Goal: Transaction & Acquisition: Purchase product/service

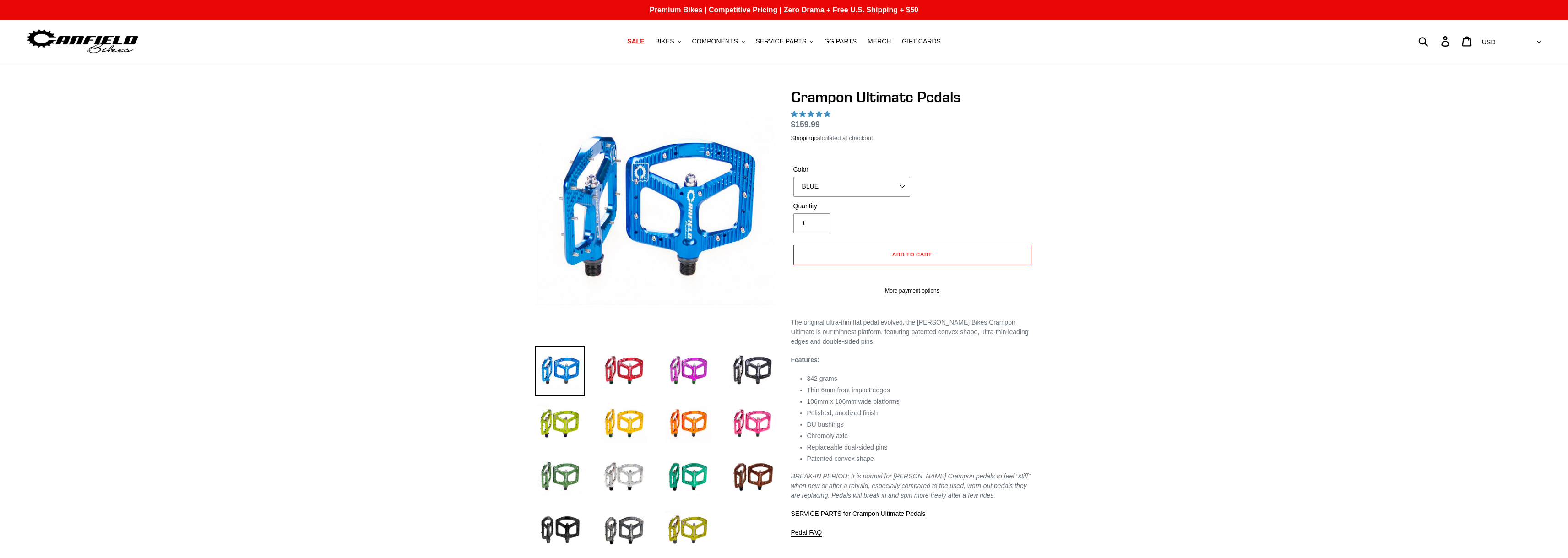
select select "highest-rating"
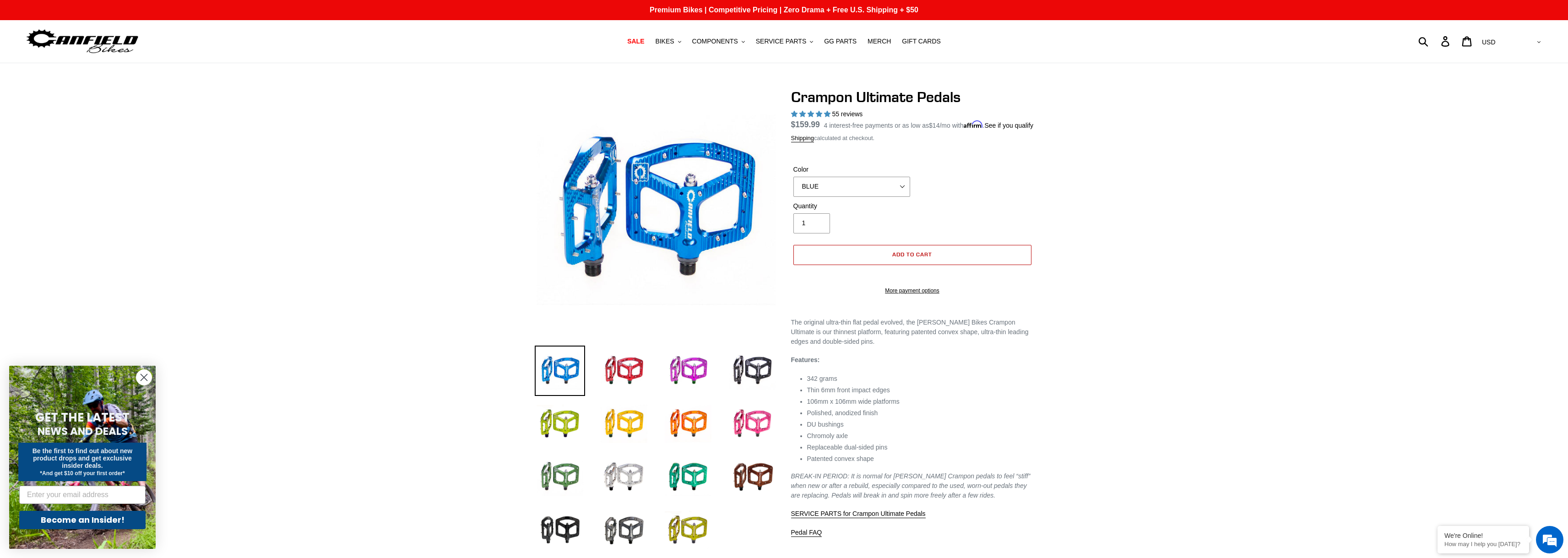
click at [905, 257] on span "Add to cart" at bounding box center [912, 254] width 40 height 7
select select "32973230866507"
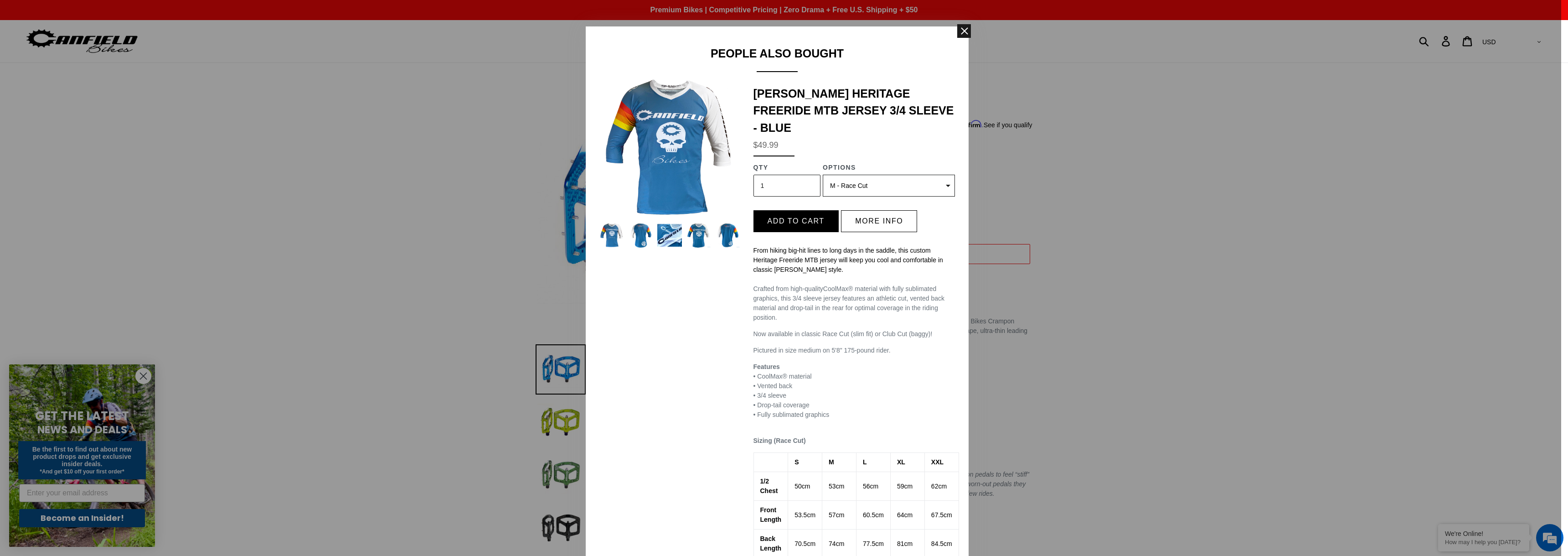
click at [961, 28] on span at bounding box center [964, 31] width 14 height 14
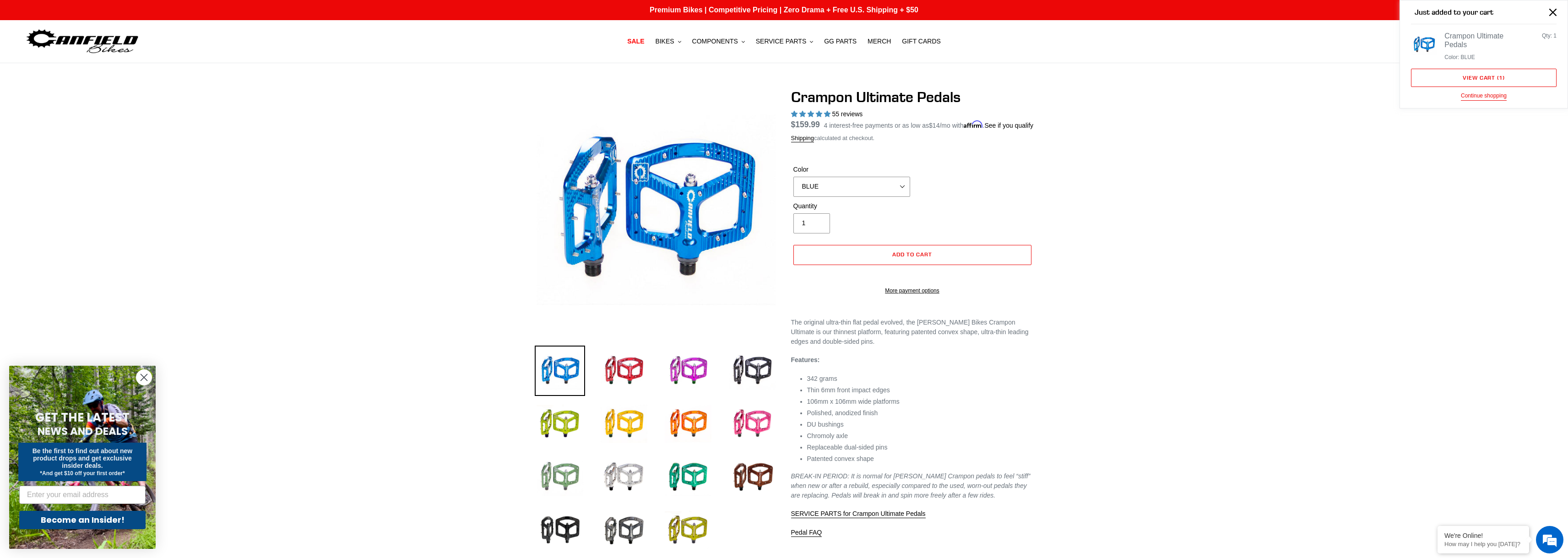
click at [557, 471] on img at bounding box center [560, 477] width 50 height 50
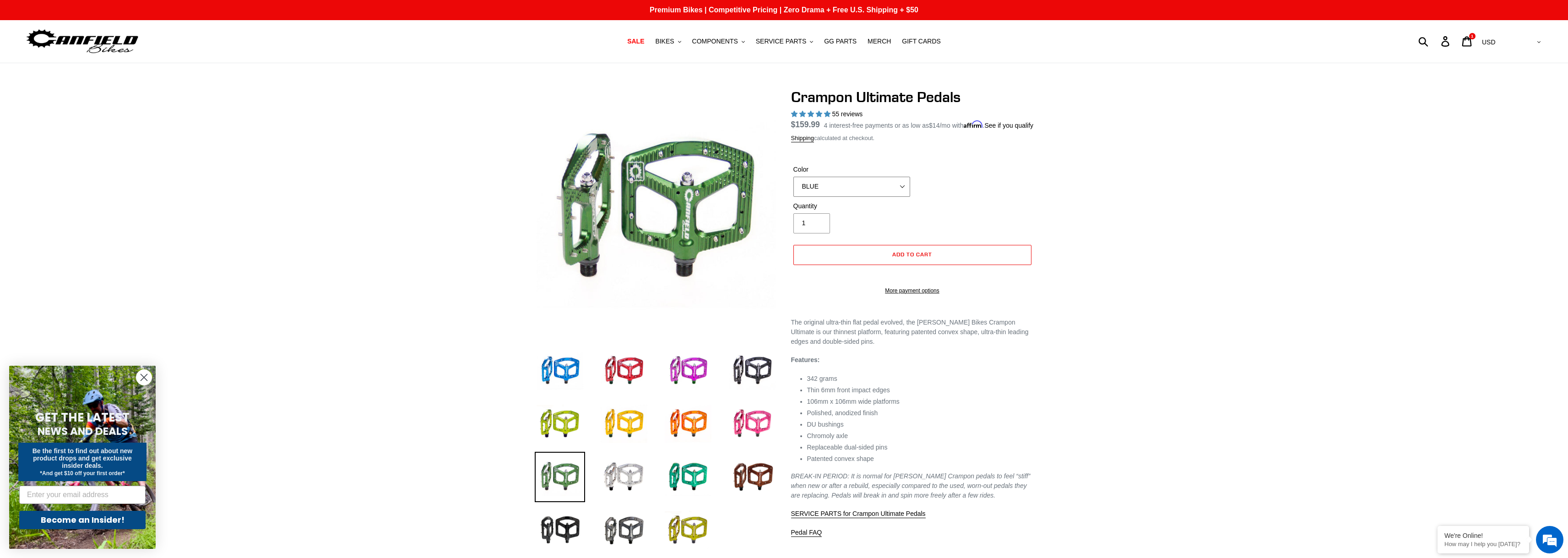
click at [907, 196] on select "BLUE RED PURPLE STEALTH BRONZE GREY [GEOGRAPHIC_DATA] BLACK POLISHED [GEOGRAPHI…" at bounding box center [852, 186] width 117 height 20
select select "[PERSON_NAME]"
click at [793, 187] on select "BLUE RED PURPLE STEALTH BRONZE GREY [GEOGRAPHIC_DATA] BLACK POLISHED [GEOGRAPHI…" at bounding box center [852, 186] width 117 height 20
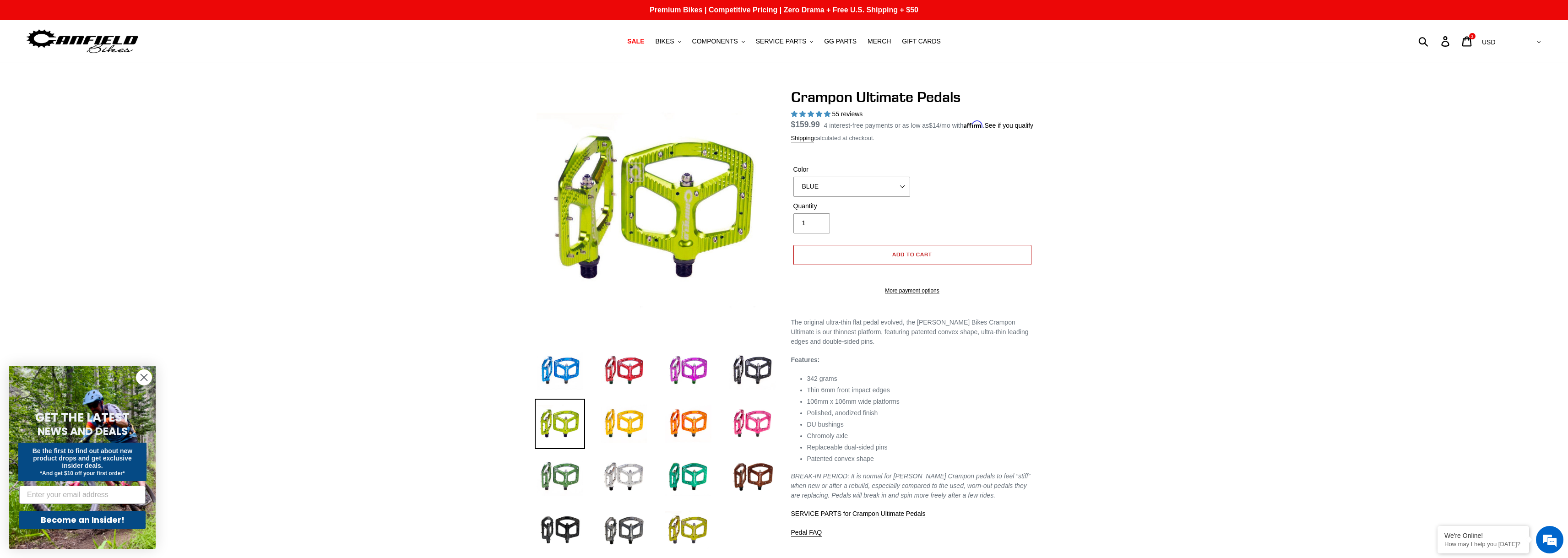
click at [901, 257] on span "Add to cart" at bounding box center [912, 254] width 40 height 7
click at [909, 295] on link "More payment options" at bounding box center [912, 291] width 238 height 8
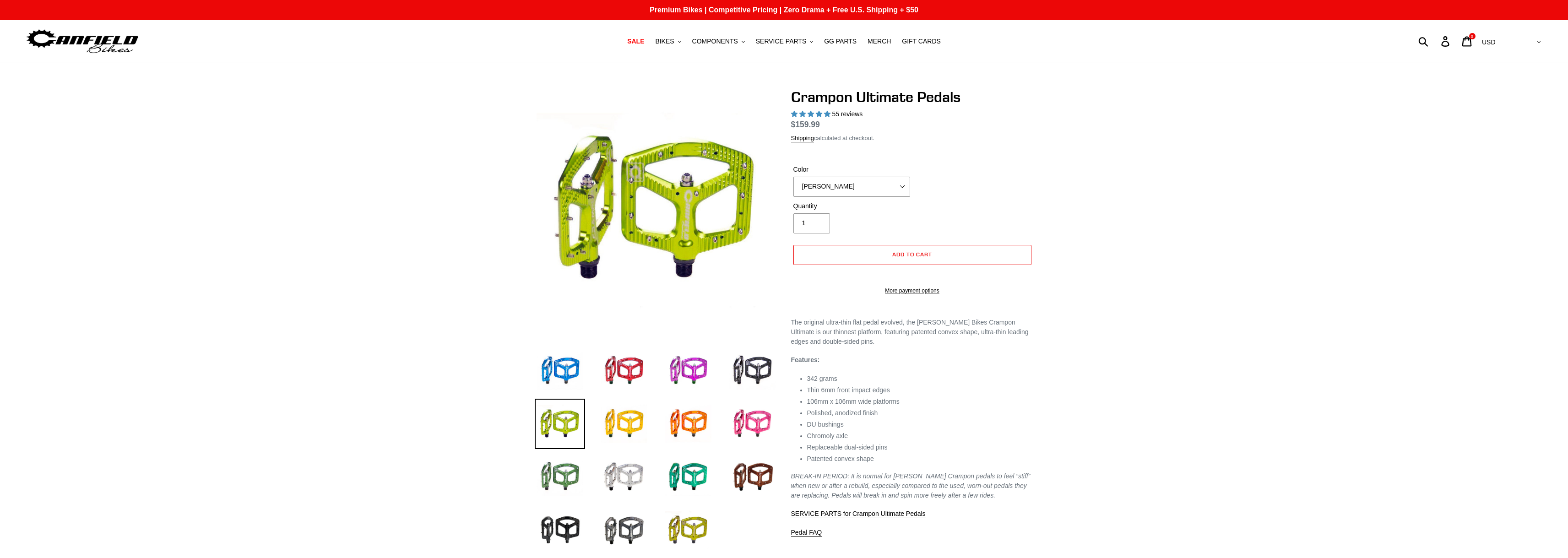
select select "highest-rating"
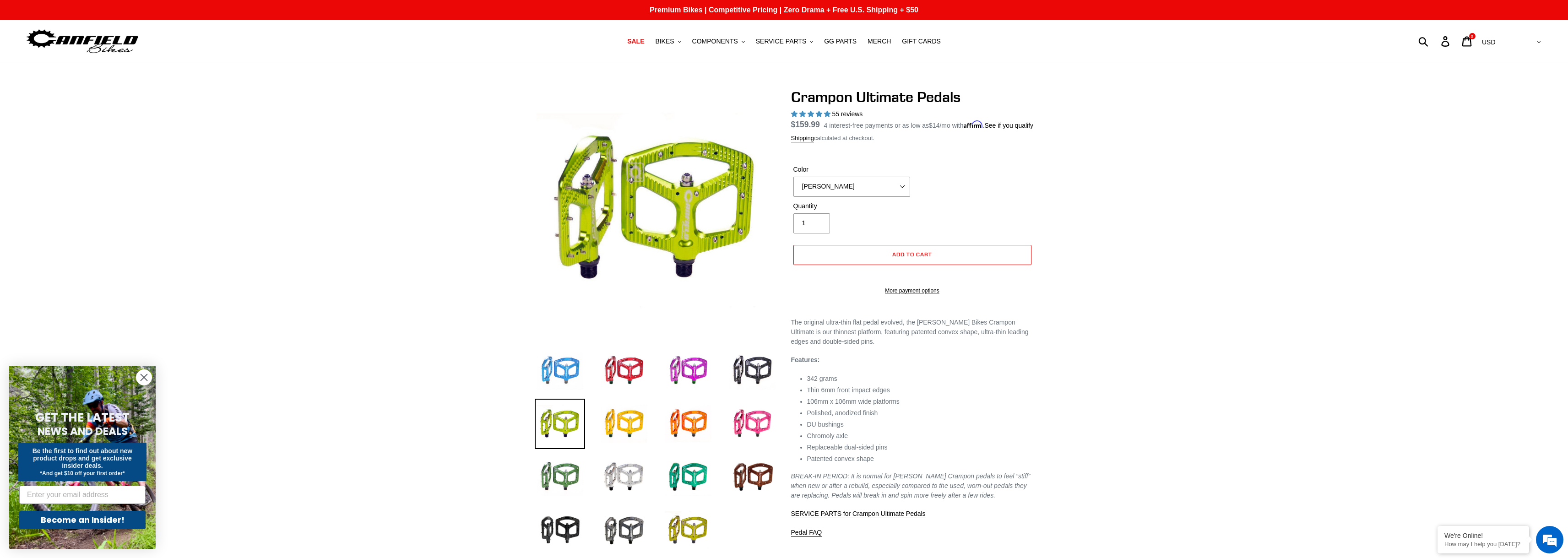
click at [557, 371] on img at bounding box center [560, 371] width 50 height 50
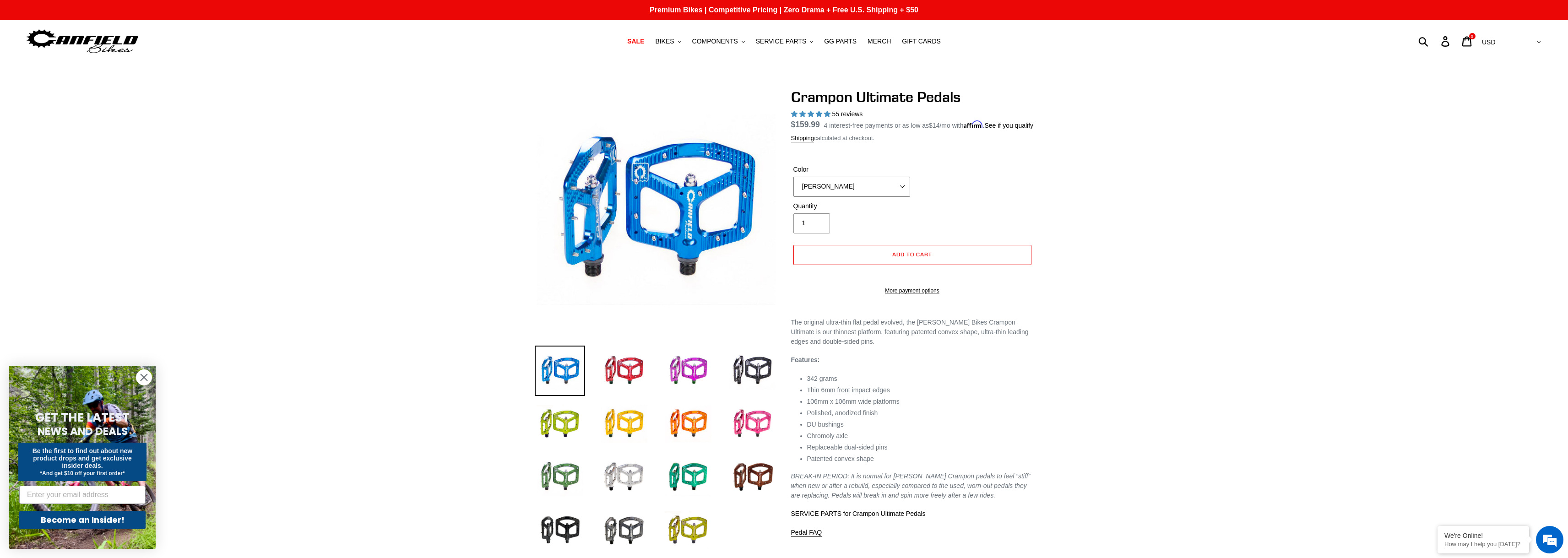
click at [905, 197] on select "BLUE RED PURPLE STEALTH BRONZE GREY [GEOGRAPHIC_DATA] BLACK POLISHED [GEOGRAPHI…" at bounding box center [852, 186] width 117 height 20
click at [793, 187] on select "BLUE RED PURPLE STEALTH BRONZE GREY [GEOGRAPHIC_DATA] BLACK POLISHED [GEOGRAPHI…" at bounding box center [852, 186] width 117 height 20
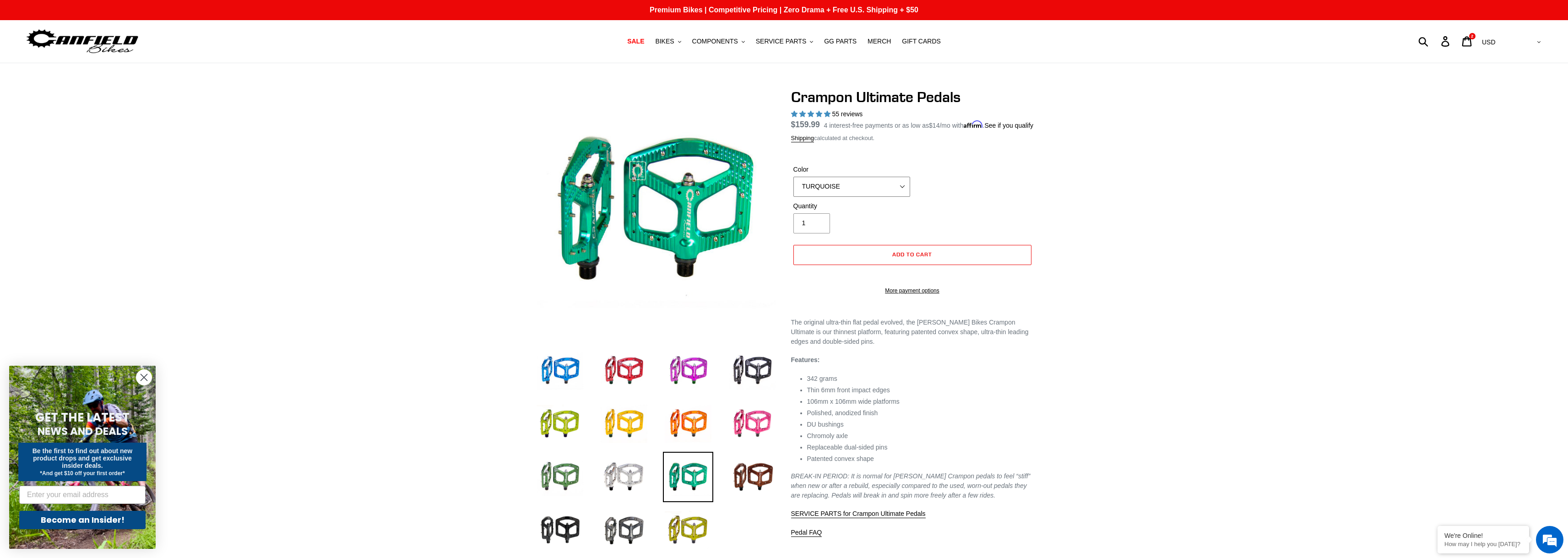
click at [903, 197] on select "BLUE RED PURPLE STEALTH BRONZE GREY [GEOGRAPHIC_DATA] BLACK POLISHED [GEOGRAPHI…" at bounding box center [852, 186] width 117 height 20
select select "BLUE"
click at [793, 187] on select "BLUE RED PURPLE STEALTH BRONZE GREY [GEOGRAPHIC_DATA] BLACK POLISHED [GEOGRAPHI…" at bounding box center [852, 186] width 117 height 20
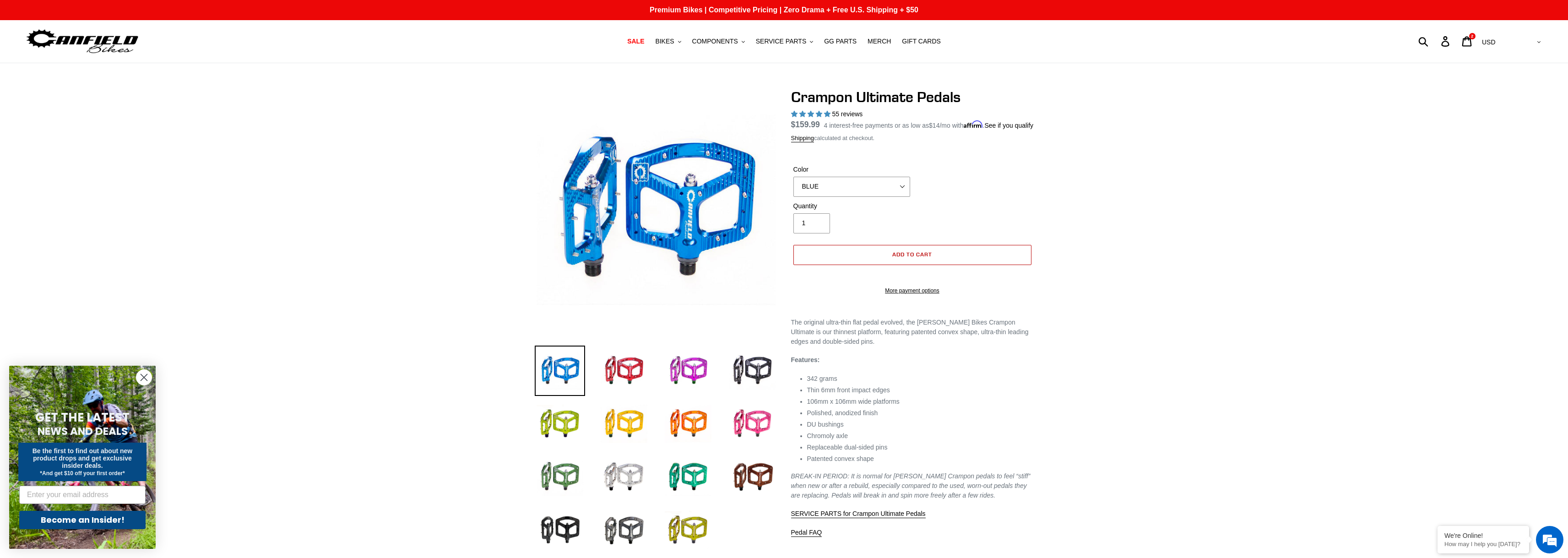
click at [913, 257] on span "Add to cart" at bounding box center [912, 254] width 40 height 7
select select "32973230866507"
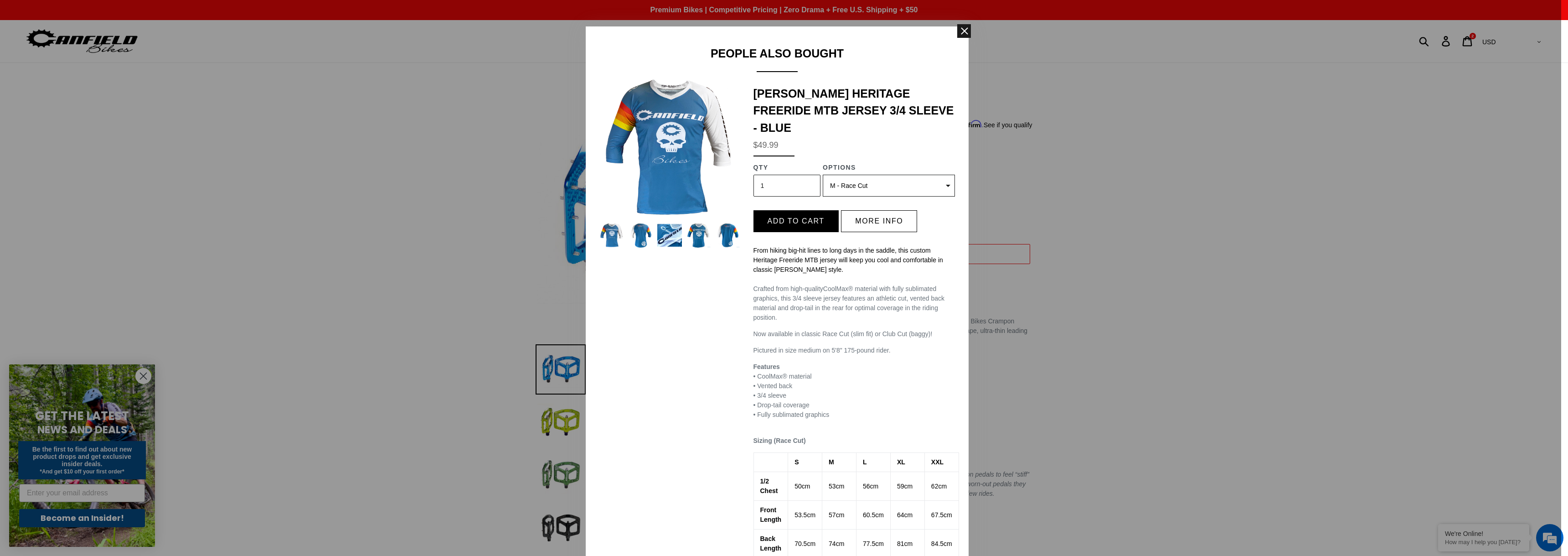
click at [962, 31] on span at bounding box center [964, 31] width 14 height 14
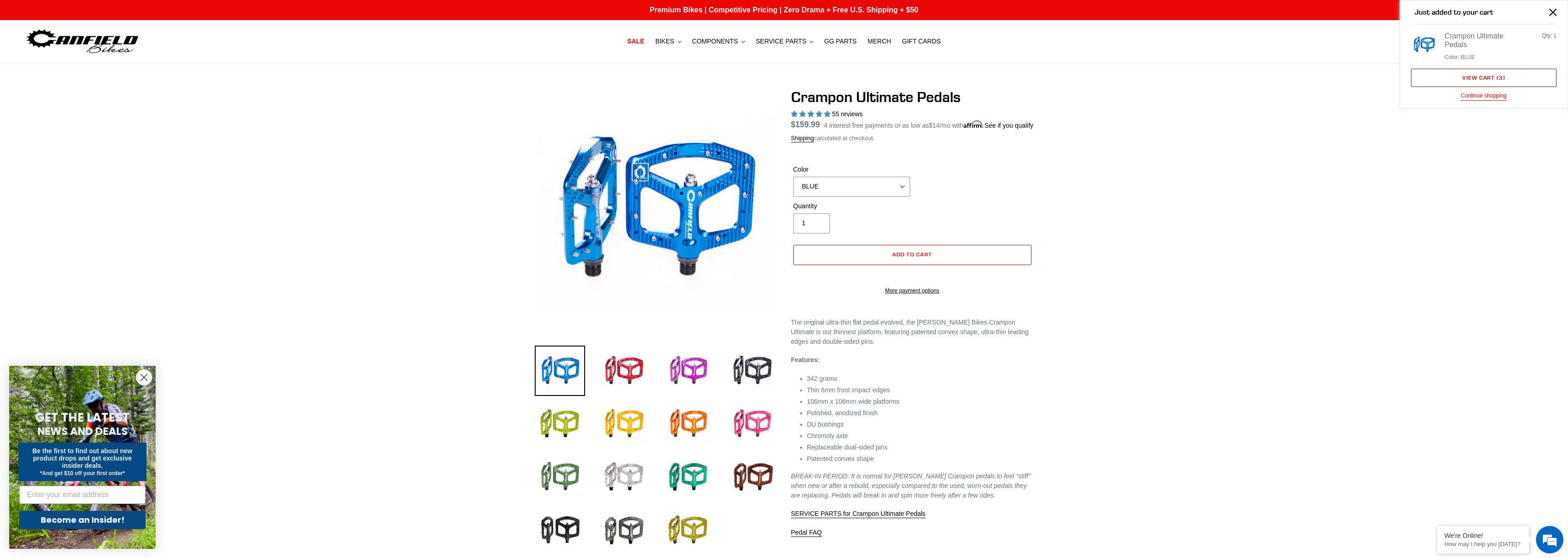
click at [1460, 80] on link "View cart ( 3 )" at bounding box center [1483, 78] width 145 height 19
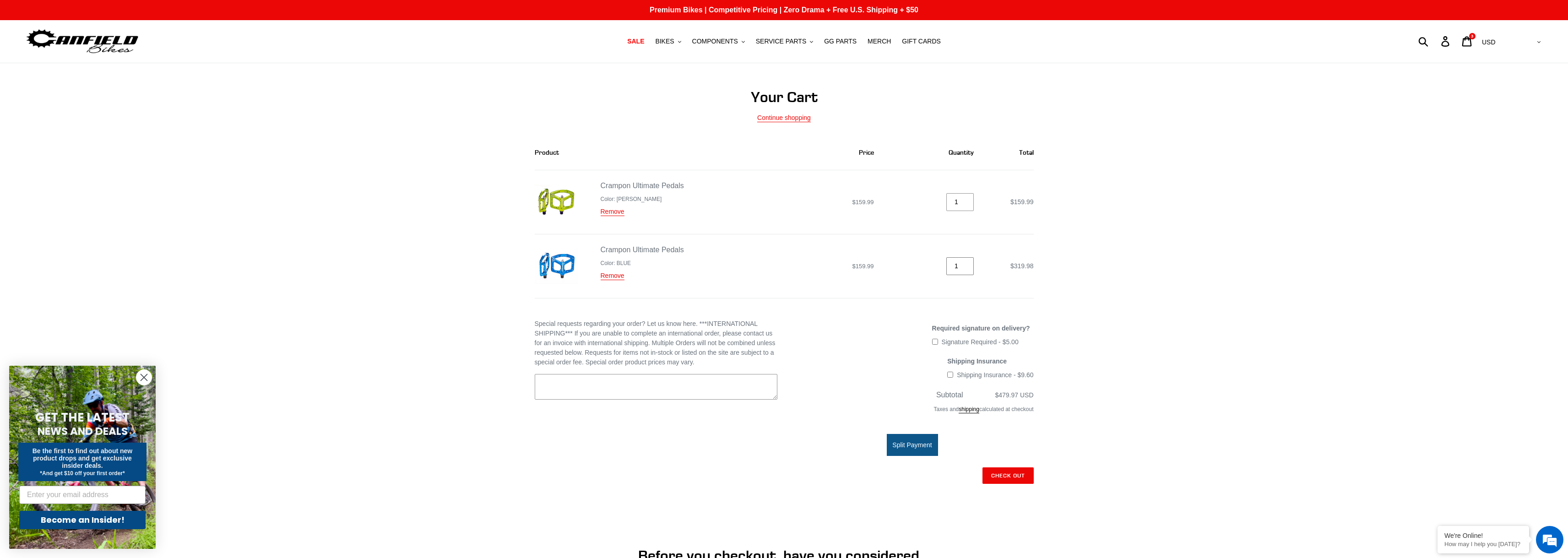
type input "1"
click at [967, 269] on input "1" at bounding box center [959, 266] width 27 height 18
click at [1013, 478] on input "Check out" at bounding box center [1008, 475] width 51 height 17
